Goal: Transaction & Acquisition: Purchase product/service

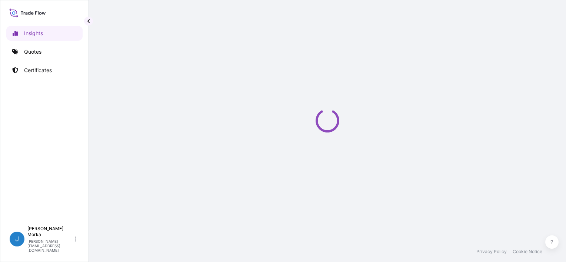
select select "2025"
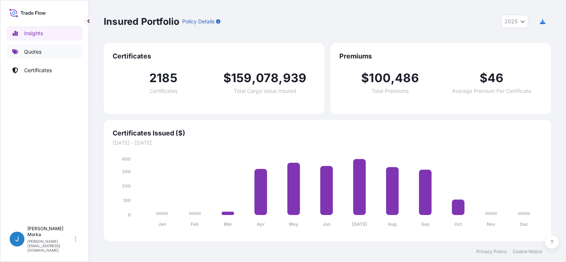
click at [41, 52] on p "Quotes" at bounding box center [32, 51] width 17 height 7
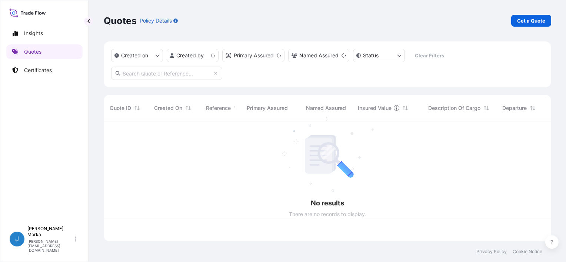
scroll to position [119, 442]
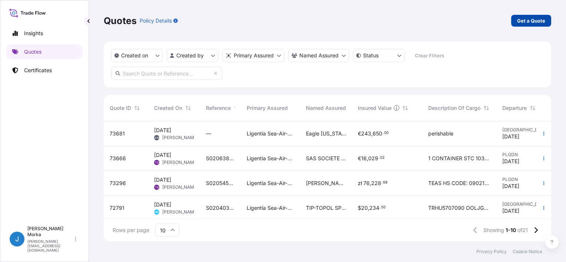
click at [529, 20] on p "Get a Quote" at bounding box center [532, 20] width 28 height 7
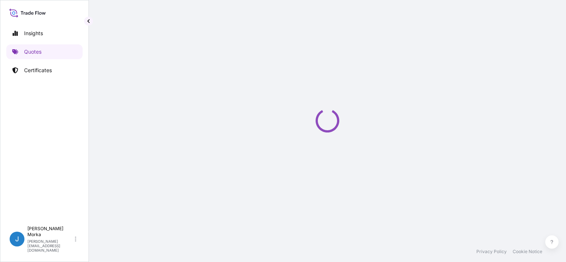
select select "Sea"
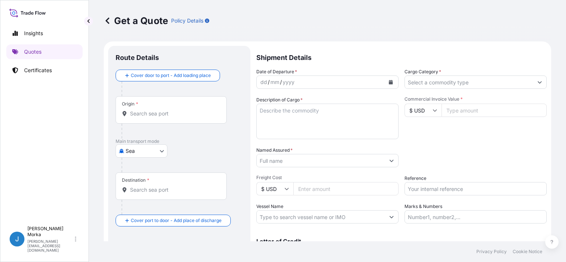
scroll to position [12, 0]
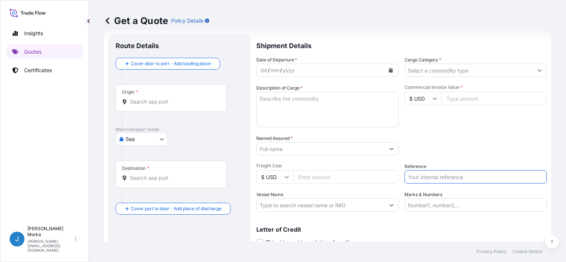
click at [428, 179] on input "Reference" at bounding box center [476, 177] width 142 height 13
paste input "S02063056"
type input "S02063056"
click at [435, 150] on div "Packing Category Type to search a container mode Please select a primary mode o…" at bounding box center [476, 145] width 142 height 21
click at [386, 67] on button "Calendar" at bounding box center [391, 71] width 12 height 12
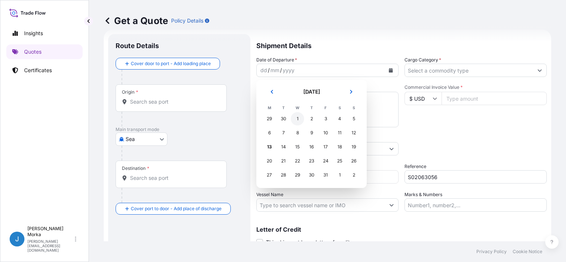
click at [297, 120] on div "1" at bounding box center [297, 118] width 13 height 13
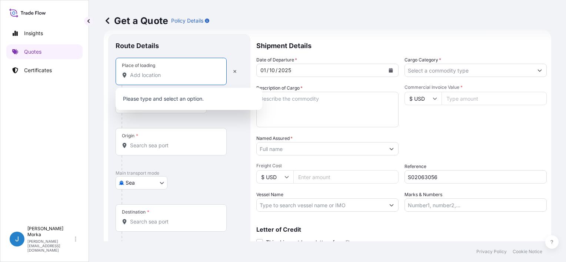
click at [147, 76] on input "Place of loading" at bounding box center [173, 75] width 87 height 7
paste input "Kamionka"
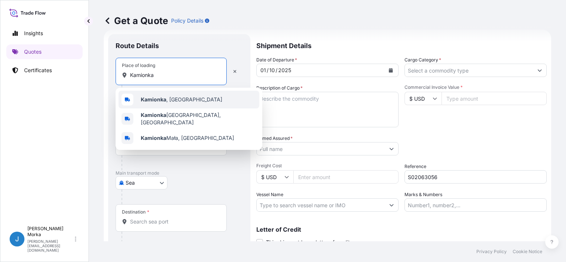
click at [171, 101] on span "Kamionka , [GEOGRAPHIC_DATA]" at bounding box center [182, 99] width 82 height 7
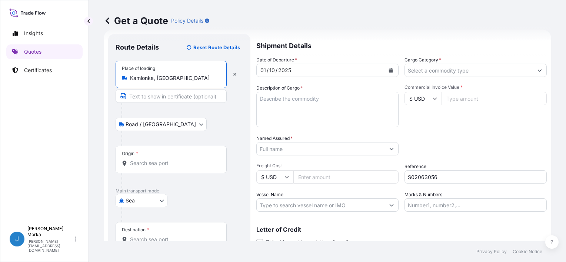
type input "Kamionka, [GEOGRAPHIC_DATA]"
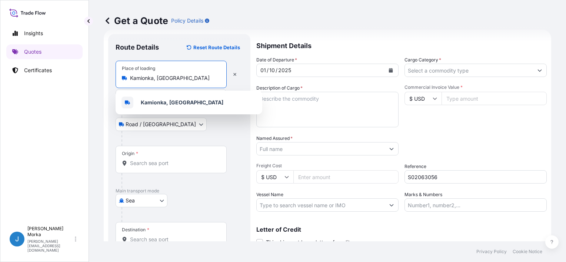
click at [143, 166] on input "Origin *" at bounding box center [173, 163] width 87 height 7
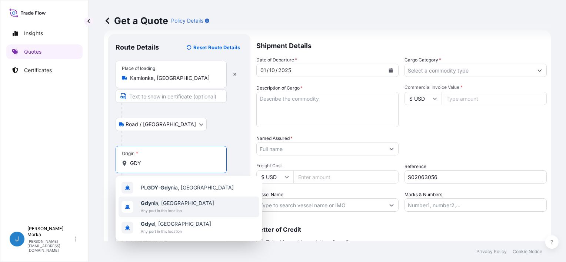
click at [193, 208] on div "[GEOGRAPHIC_DATA], [GEOGRAPHIC_DATA] Any port in this location" at bounding box center [189, 207] width 141 height 21
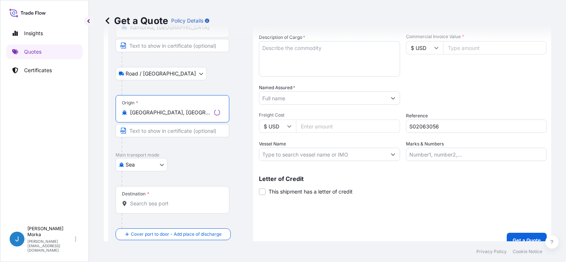
scroll to position [73, 0]
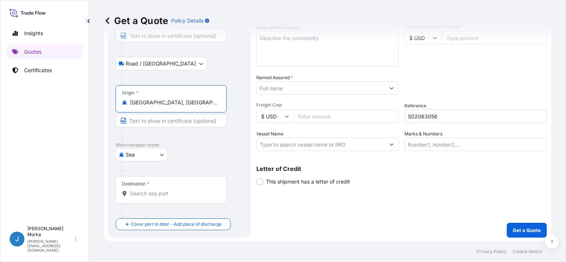
type input "[GEOGRAPHIC_DATA], [GEOGRAPHIC_DATA]"
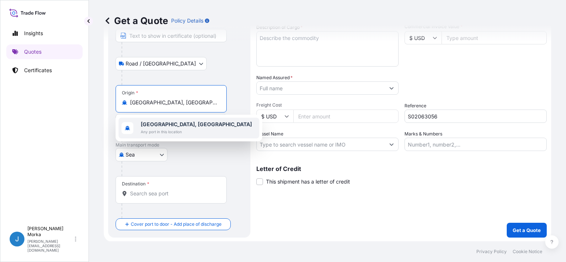
click at [152, 194] on input "Destination *" at bounding box center [173, 193] width 87 height 7
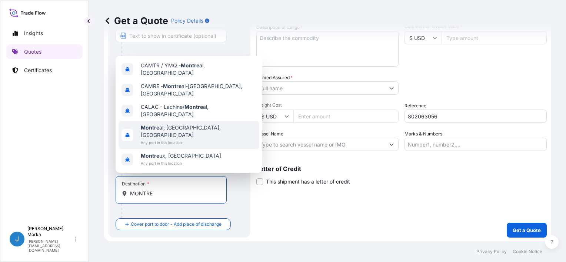
click at [184, 137] on span "Montre al, [GEOGRAPHIC_DATA], [GEOGRAPHIC_DATA]" at bounding box center [199, 131] width 116 height 15
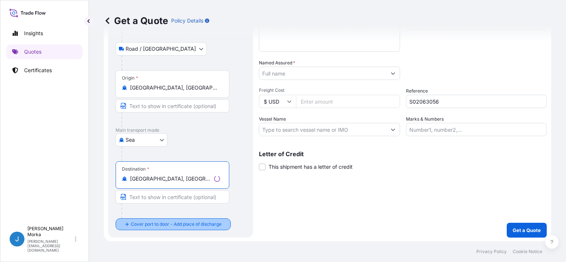
type input "[GEOGRAPHIC_DATA], [GEOGRAPHIC_DATA], [GEOGRAPHIC_DATA]"
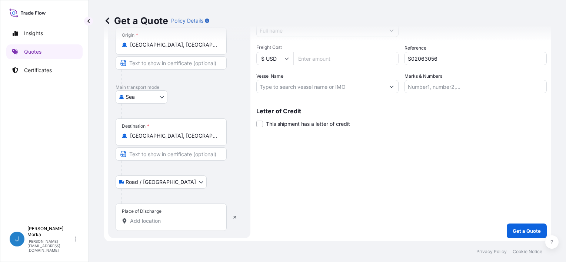
scroll to position [131, 0]
click at [154, 222] on input "Place of Discharge" at bounding box center [173, 220] width 87 height 7
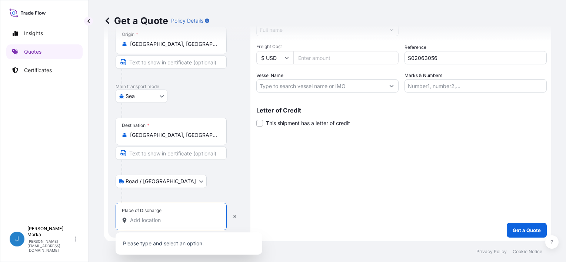
paste input "[GEOGRAPHIC_DATA]"
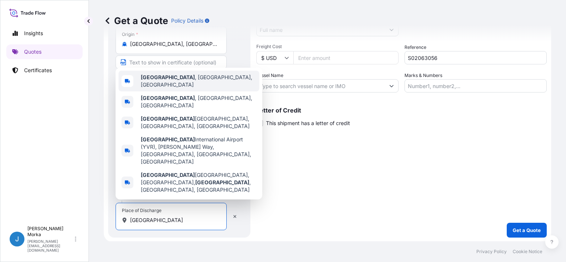
click at [205, 92] on div "[GEOGRAPHIC_DATA] , [GEOGRAPHIC_DATA], [GEOGRAPHIC_DATA]" at bounding box center [189, 81] width 141 height 21
type input "[GEOGRAPHIC_DATA], [GEOGRAPHIC_DATA], [GEOGRAPHIC_DATA]"
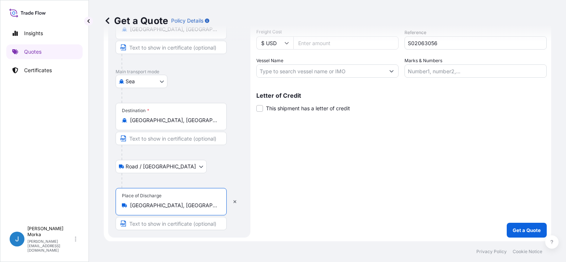
scroll to position [0, 0]
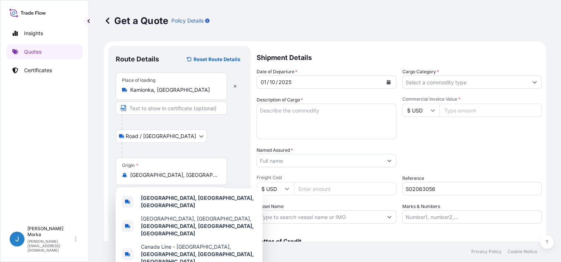
click at [233, 133] on div "Road / [GEOGRAPHIC_DATA] / Inland" at bounding box center [180, 136] width 128 height 13
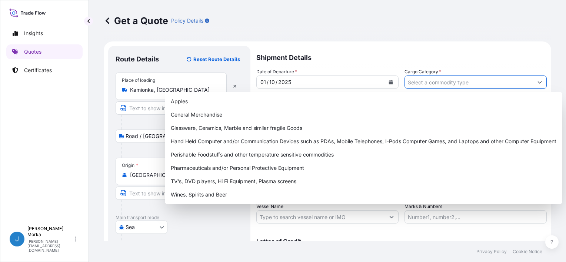
click at [423, 82] on input "Cargo Category *" at bounding box center [469, 82] width 128 height 13
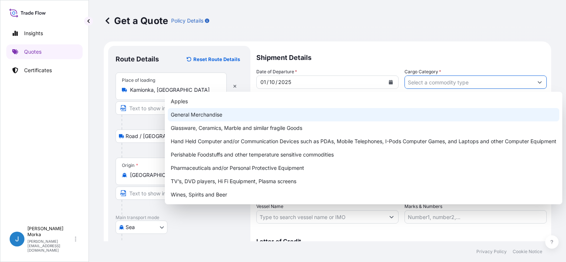
click at [216, 114] on div "General Merchandise" at bounding box center [364, 114] width 392 height 13
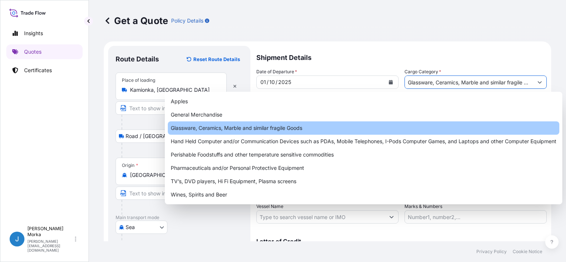
paste input "FOOD PRODUCTS"
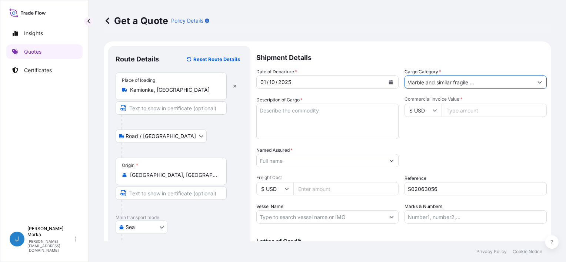
click at [538, 80] on icon "Show suggestions" at bounding box center [540, 82] width 4 height 4
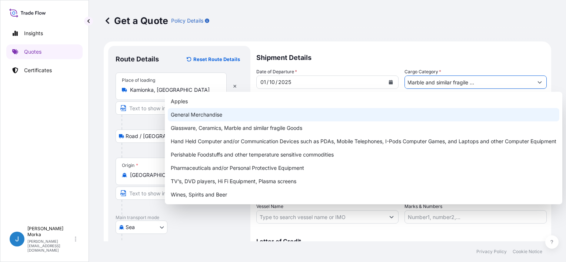
click at [263, 113] on div "General Merchandise" at bounding box center [364, 114] width 392 height 13
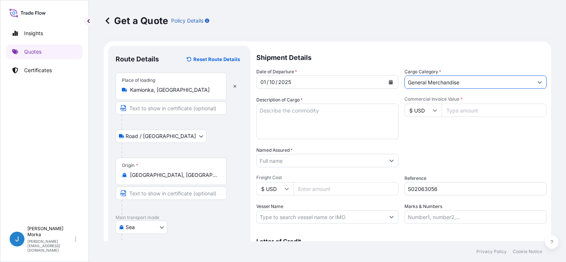
type input "General Merchandise"
click at [275, 107] on textarea "Description of Cargo *" at bounding box center [328, 122] width 142 height 36
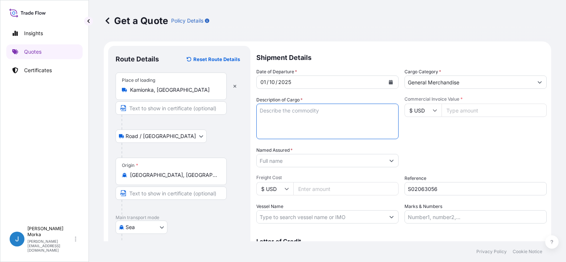
paste textarea "FOOD PRODUCTS"
click at [260, 109] on textarea "FOOD PRODUCTS" at bounding box center [328, 122] width 142 height 36
paste textarea "HAMU2158598"
click at [347, 116] on textarea "HAMU2158598 FOOD PRODUCTS" at bounding box center [328, 122] width 142 height 36
click at [311, 126] on textarea "HAMU2158598 FOOD PRODUCTS GROSS WEIGHT:" at bounding box center [328, 122] width 142 height 36
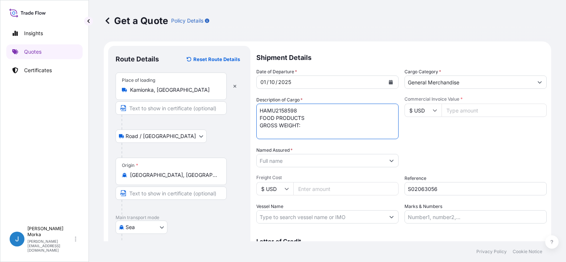
paste textarea "23978,76 KG"
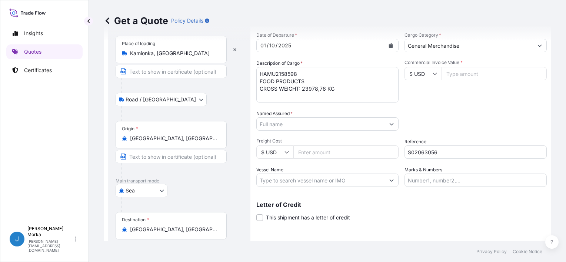
scroll to position [37, 0]
click at [348, 91] on textarea "HAMU2158598 FOOD PRODUCTS GROSS WEIGHT: 23978,76 KG" at bounding box center [328, 85] width 142 height 36
paste textarea "2372 BOXES"
type textarea "HAMU2158598 FOOD PRODUCTS GROSS WEIGHT: 23978,76 KG 2372 BOXES"
click at [431, 101] on div "Commercial Invoice Value * $ USD" at bounding box center [476, 80] width 142 height 43
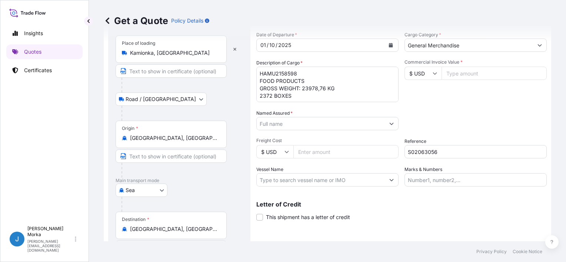
click at [296, 122] on input "Named Assured *" at bounding box center [321, 123] width 128 height 13
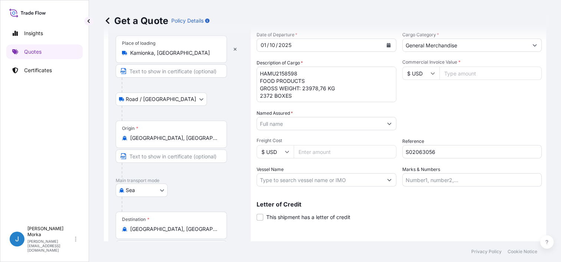
paste input "PACIFICWEST IMPORTS LTD"
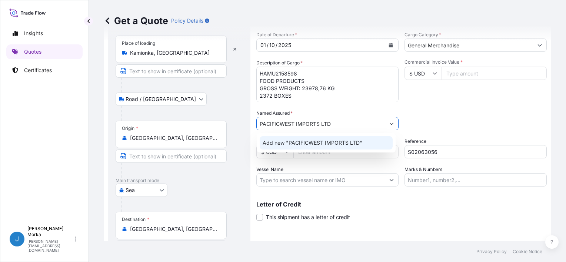
click at [330, 145] on span "Add new "PACIFICWEST IMPORTS LTD"" at bounding box center [313, 142] width 100 height 7
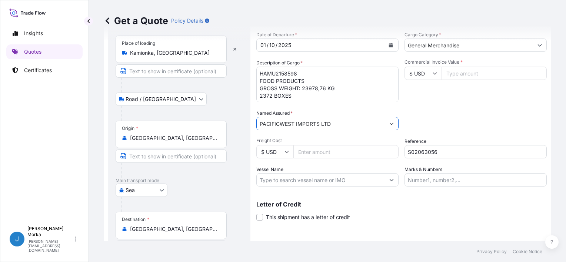
type input "PACIFICWEST IMPORTS LTD"
click at [426, 116] on div "Packing Category Type to search a container mode Please select a primary mode o…" at bounding box center [476, 120] width 142 height 21
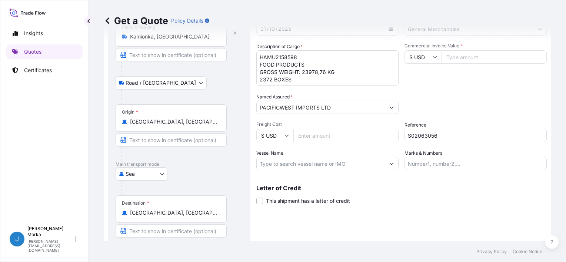
scroll to position [0, 0]
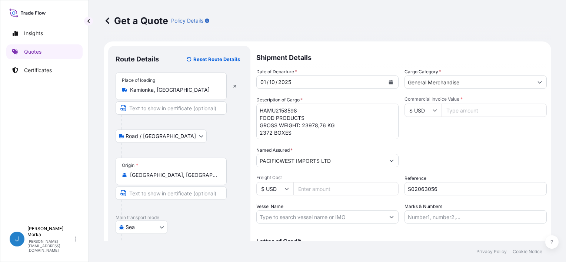
click at [422, 113] on input "$ USD" at bounding box center [423, 110] width 37 height 13
click at [416, 133] on div "zł PLN" at bounding box center [420, 126] width 31 height 14
type input "zł PLN"
click at [460, 113] on input "Commercial Invoice Value *" at bounding box center [494, 110] width 105 height 13
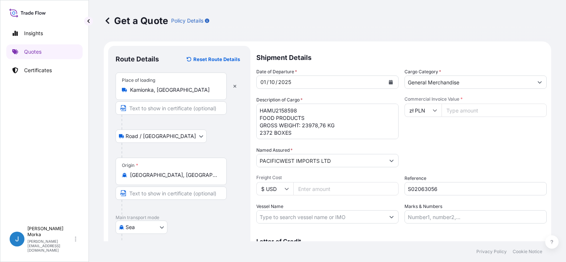
paste input "90064.24"
type input "90064.24"
click at [451, 140] on div "Date of Departure * [DATE] Cargo Category * General Merchandise Description of …" at bounding box center [402, 146] width 291 height 156
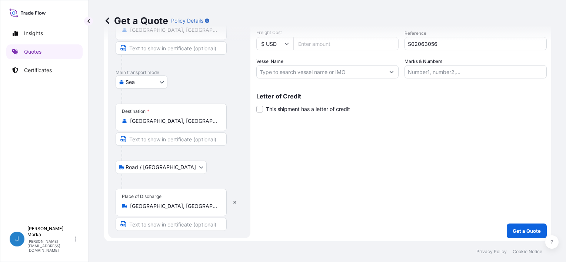
scroll to position [146, 0]
click at [516, 230] on p "Get a Quote" at bounding box center [527, 230] width 28 height 7
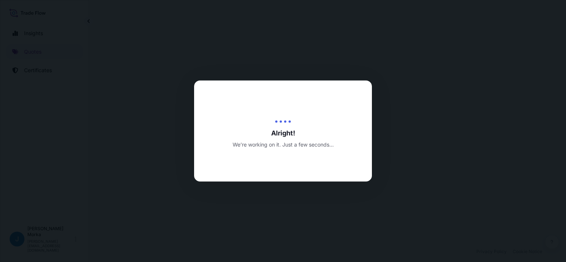
select select "Road / [GEOGRAPHIC_DATA]"
select select "Sea"
select select "Road / [GEOGRAPHIC_DATA]"
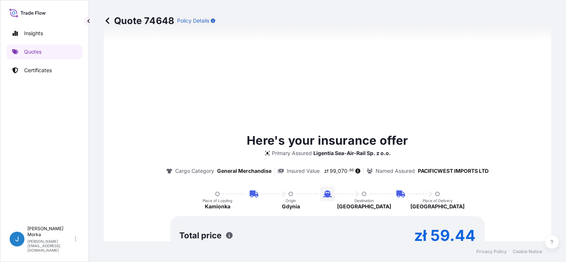
scroll to position [466, 0]
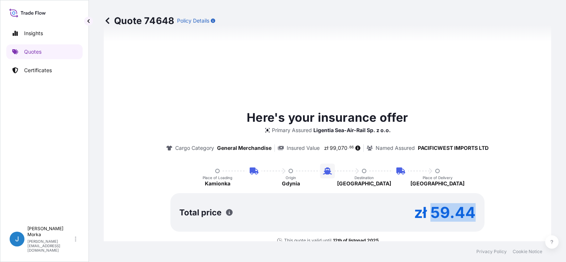
drag, startPoint x: 429, startPoint y: 214, endPoint x: 479, endPoint y: 214, distance: 50.0
click at [479, 214] on div "Total price zł 59.44" at bounding box center [328, 213] width 314 height 39
copy p "59.44"
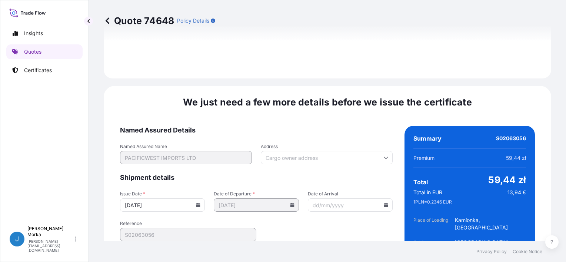
scroll to position [1118, 0]
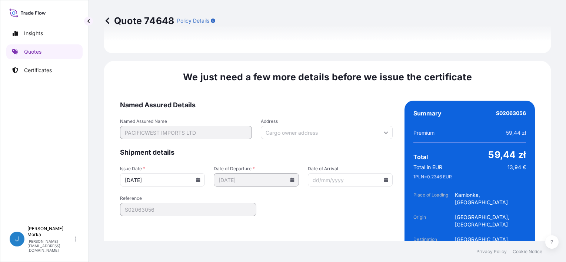
click at [197, 173] on input "[DATE]" at bounding box center [162, 179] width 85 height 13
click at [202, 173] on input "[DATE]" at bounding box center [162, 179] width 85 height 13
click at [198, 178] on icon at bounding box center [198, 180] width 4 height 4
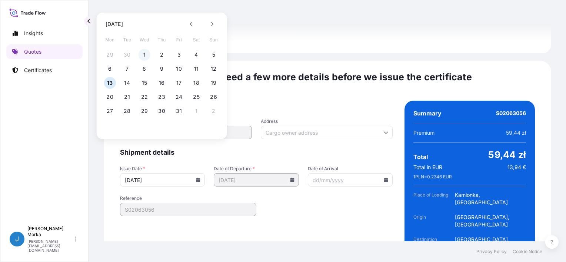
click at [146, 57] on button "1" at bounding box center [145, 55] width 12 height 12
type input "[DATE]"
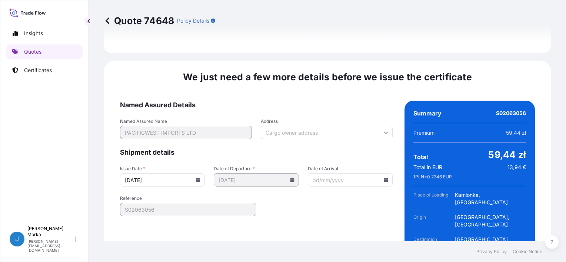
scroll to position [1130, 0]
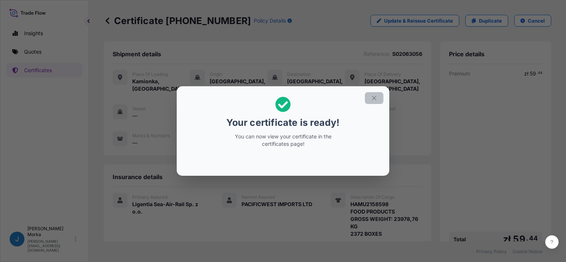
click at [379, 95] on button "button" at bounding box center [374, 98] width 19 height 12
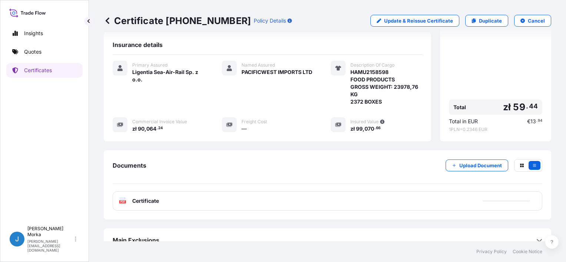
scroll to position [133, 0]
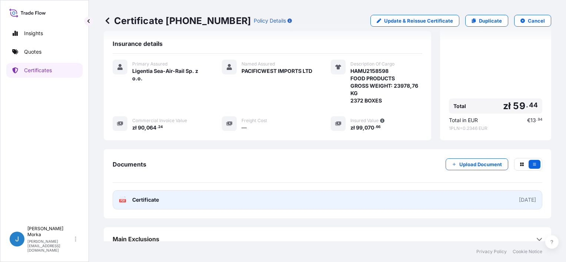
click at [411, 195] on link "PDF Certificate [DATE]" at bounding box center [328, 200] width 430 height 19
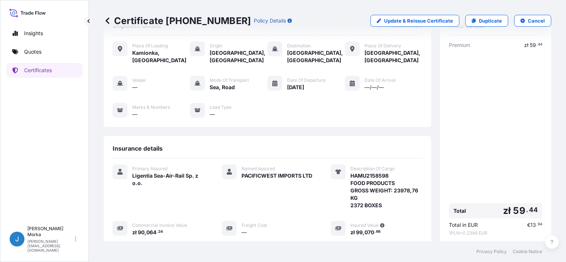
scroll to position [0, 0]
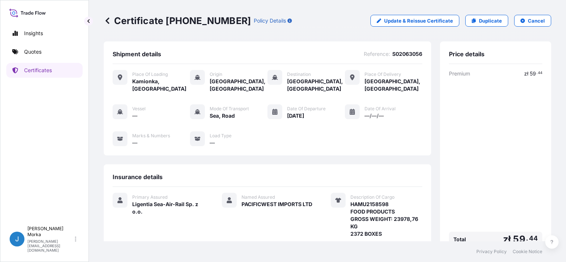
click at [47, 71] on p "Certificates" at bounding box center [38, 70] width 28 height 7
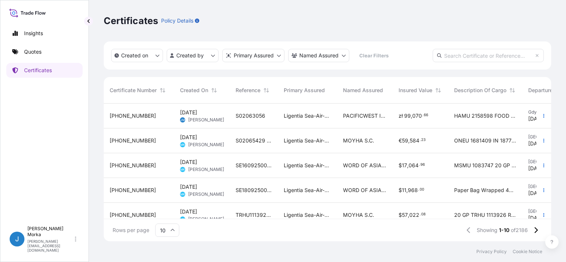
scroll to position [136, 442]
